Goal: Task Accomplishment & Management: Complete application form

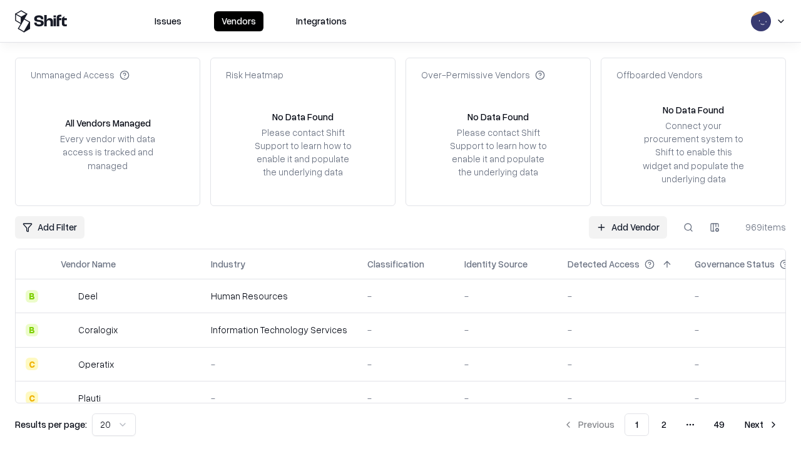
click at [628, 227] on link "Add Vendor" at bounding box center [628, 227] width 78 height 23
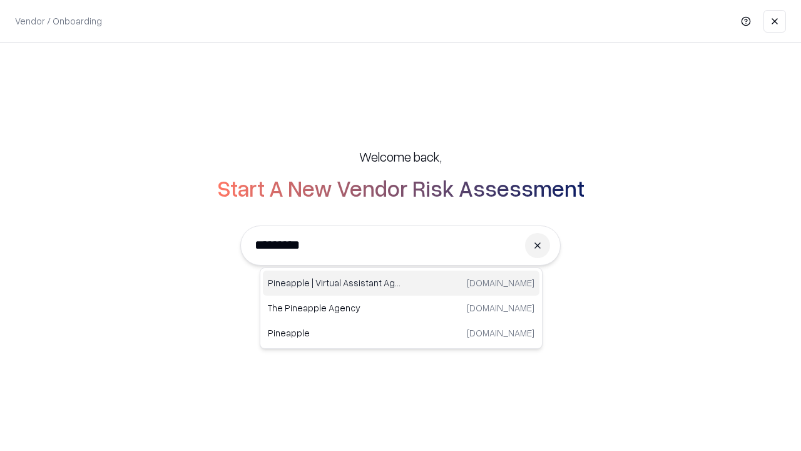
click at [401, 283] on div "Pineapple | Virtual Assistant Agency [DOMAIN_NAME]" at bounding box center [401, 282] width 277 height 25
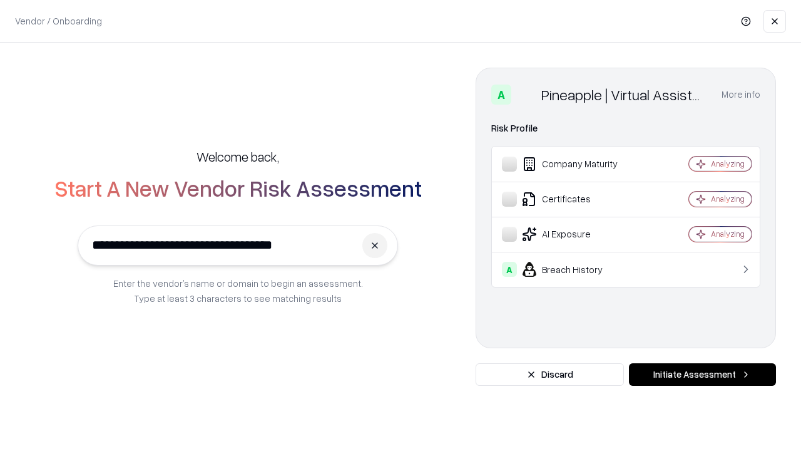
type input "**********"
click at [703, 374] on button "Initiate Assessment" at bounding box center [702, 374] width 147 height 23
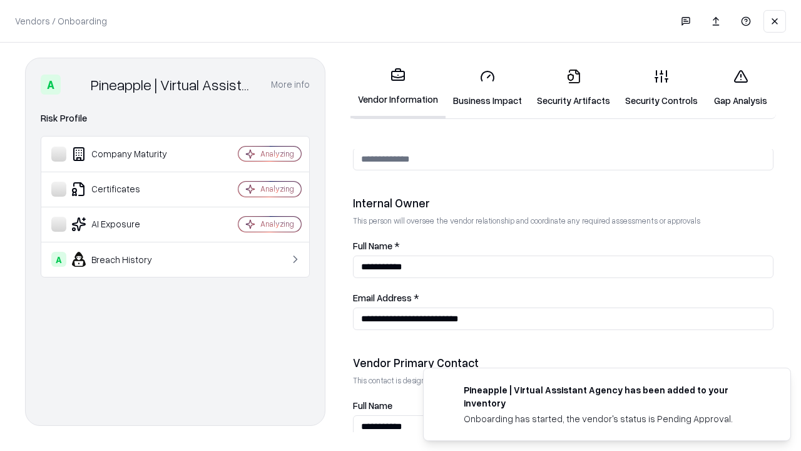
scroll to position [649, 0]
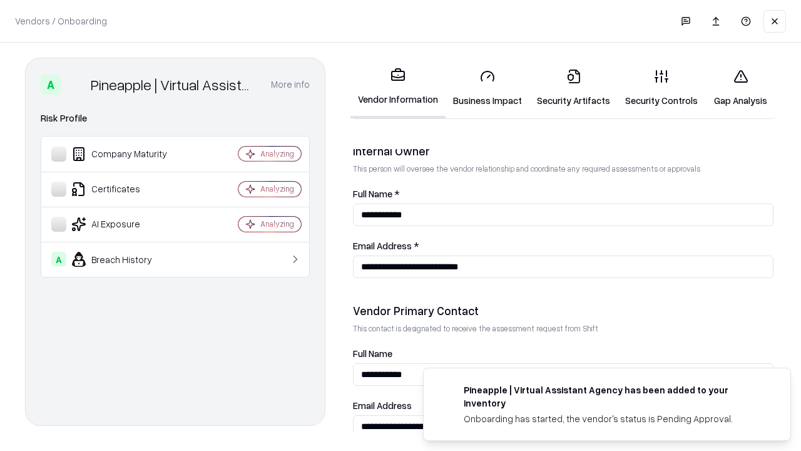
click at [488, 88] on link "Business Impact" at bounding box center [488, 88] width 84 height 58
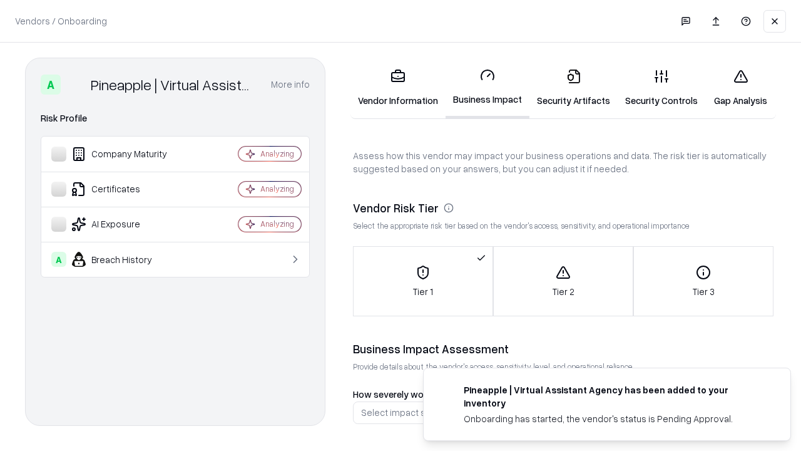
click at [741, 88] on link "Gap Analysis" at bounding box center [741, 88] width 71 height 58
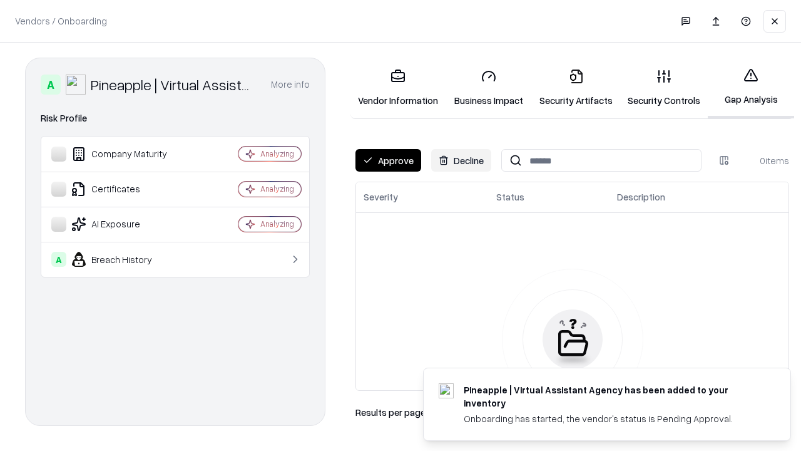
click at [388, 160] on button "Approve" at bounding box center [389, 160] width 66 height 23
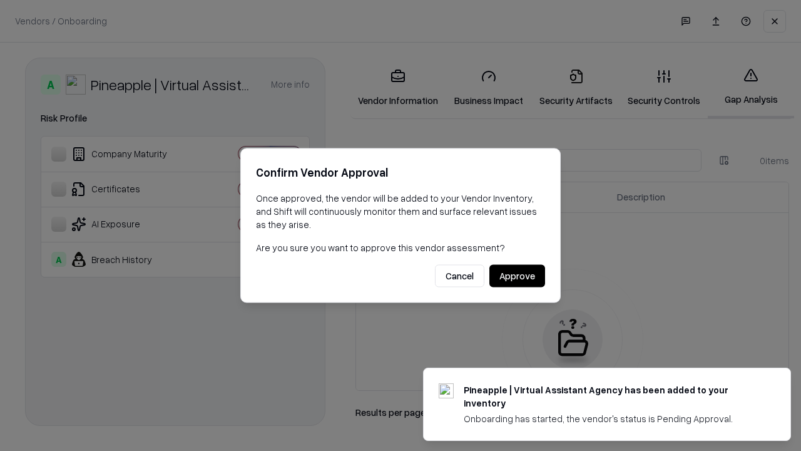
click at [517, 275] on button "Approve" at bounding box center [518, 276] width 56 height 23
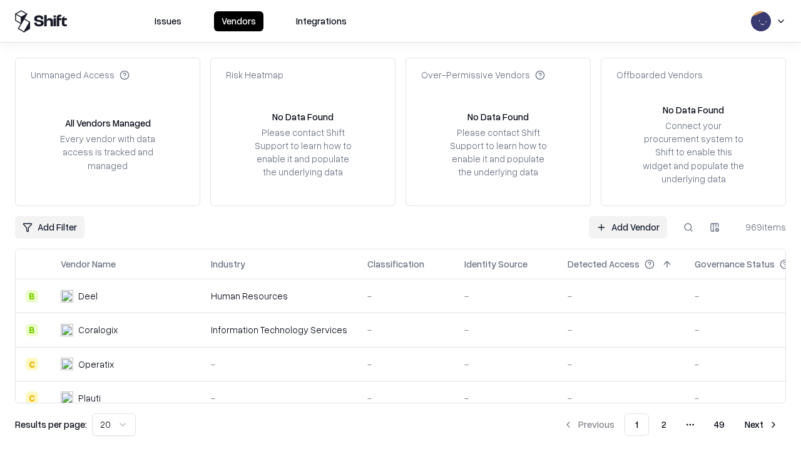
type input "**********"
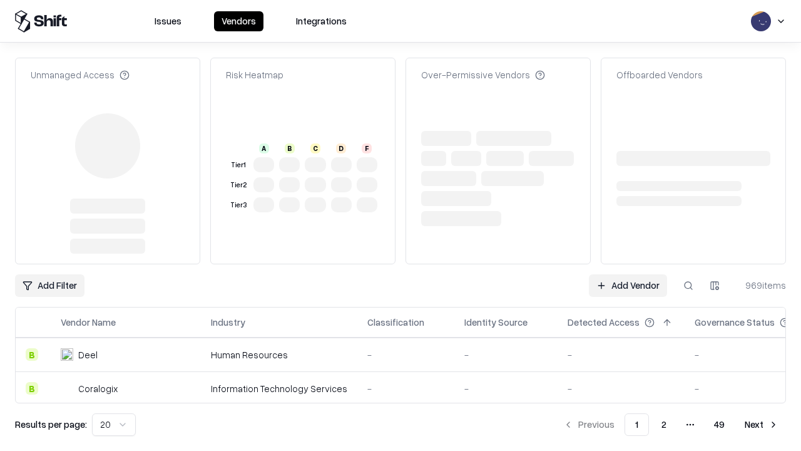
click at [628, 274] on link "Add Vendor" at bounding box center [628, 285] width 78 height 23
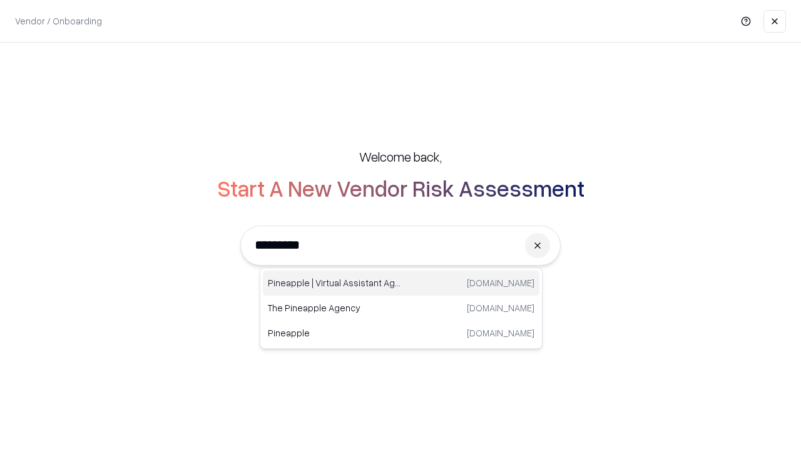
click at [401, 283] on div "Pineapple | Virtual Assistant Agency [DOMAIN_NAME]" at bounding box center [401, 282] width 277 height 25
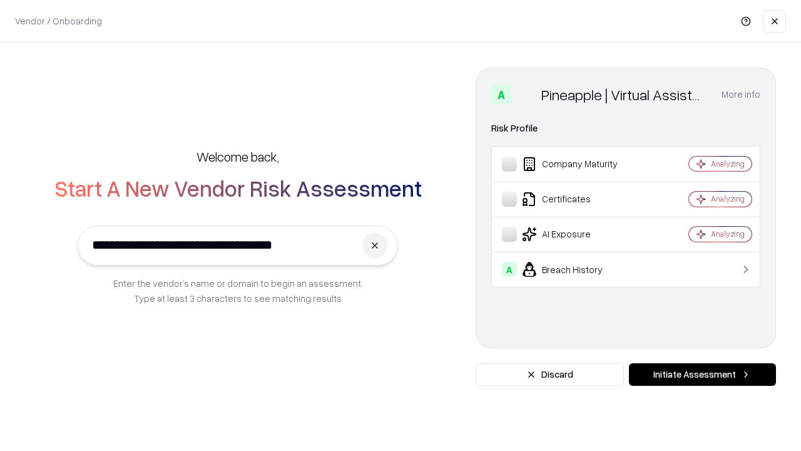
type input "**********"
click at [703, 374] on button "Initiate Assessment" at bounding box center [702, 374] width 147 height 23
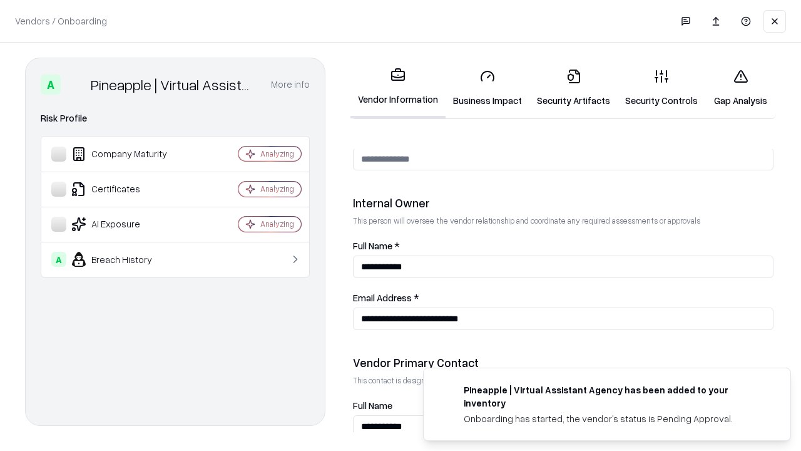
scroll to position [649, 0]
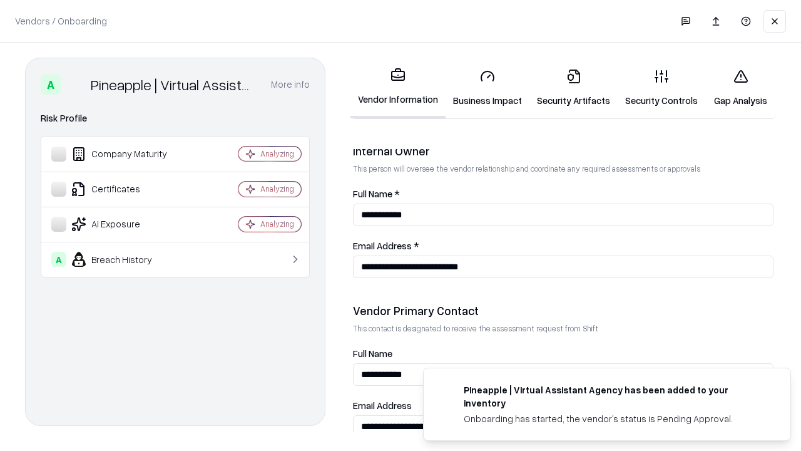
click at [741, 88] on link "Gap Analysis" at bounding box center [741, 88] width 71 height 58
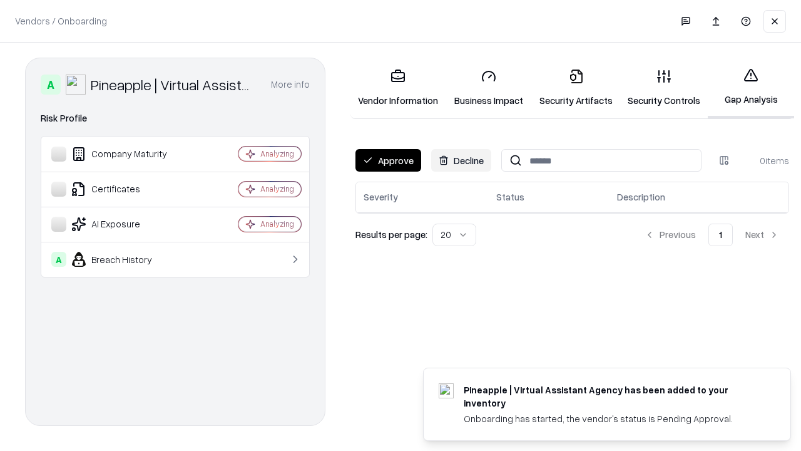
click at [388, 160] on button "Approve" at bounding box center [389, 160] width 66 height 23
